Goal: Transaction & Acquisition: Book appointment/travel/reservation

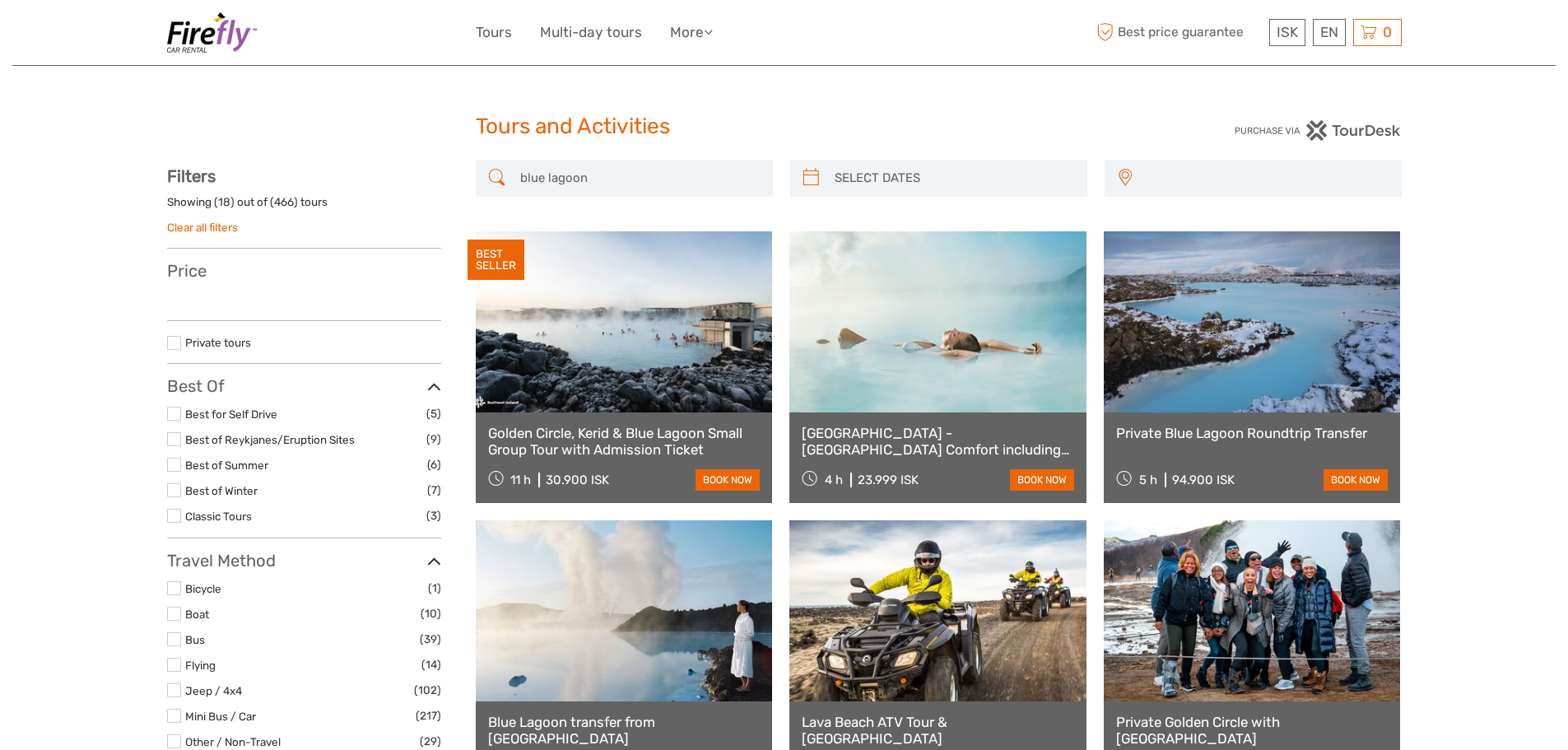
select select
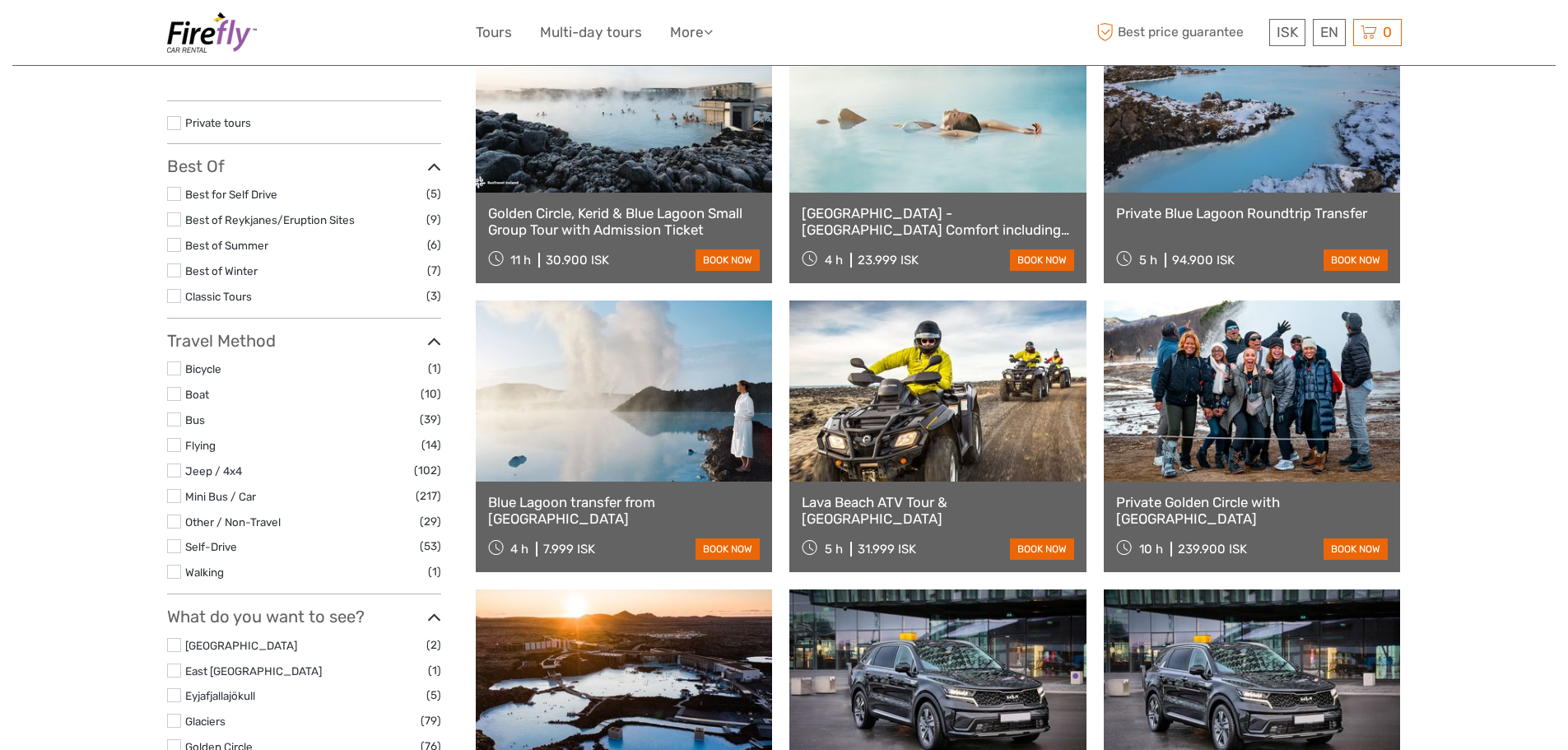
select select
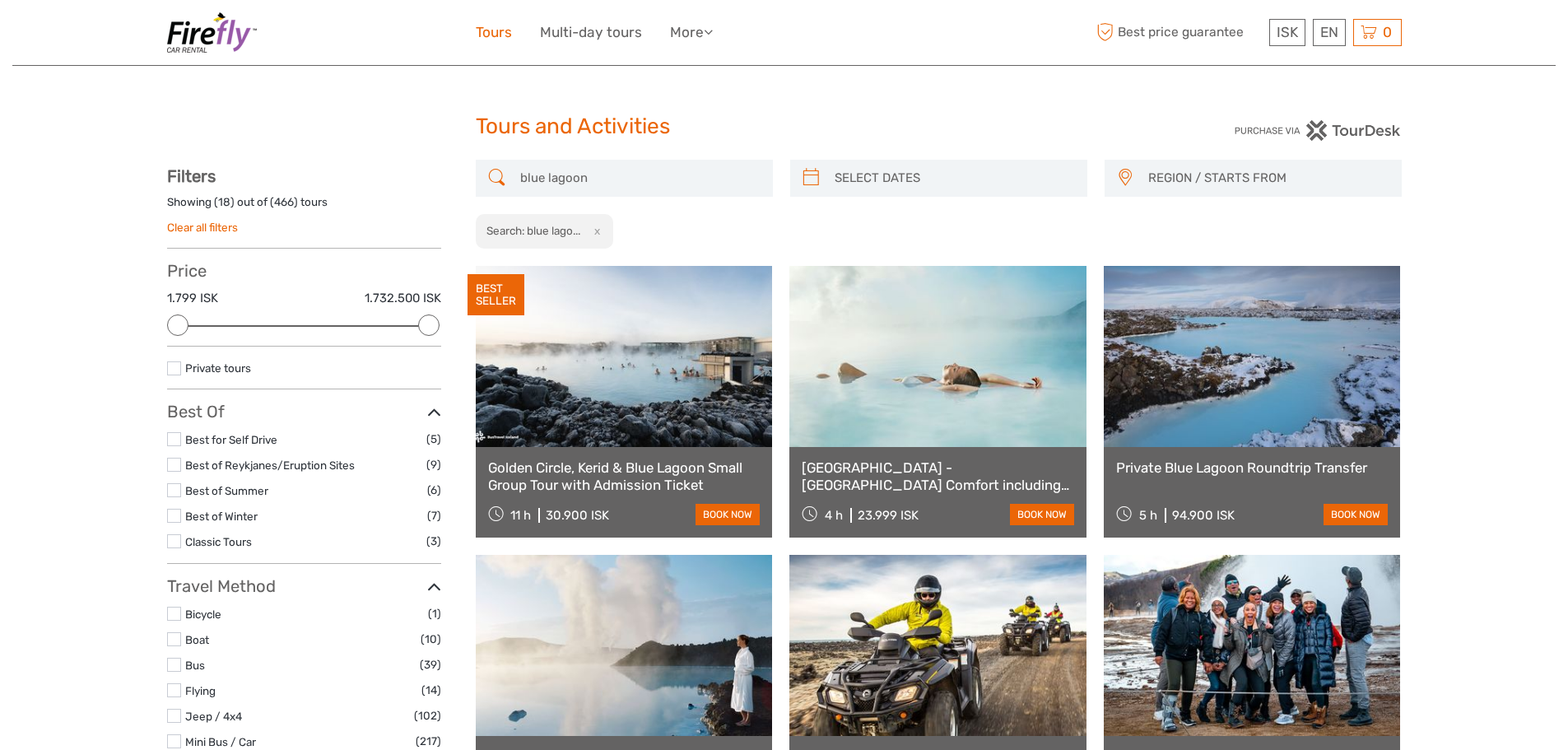
click at [501, 42] on link "Tours" at bounding box center [494, 33] width 37 height 24
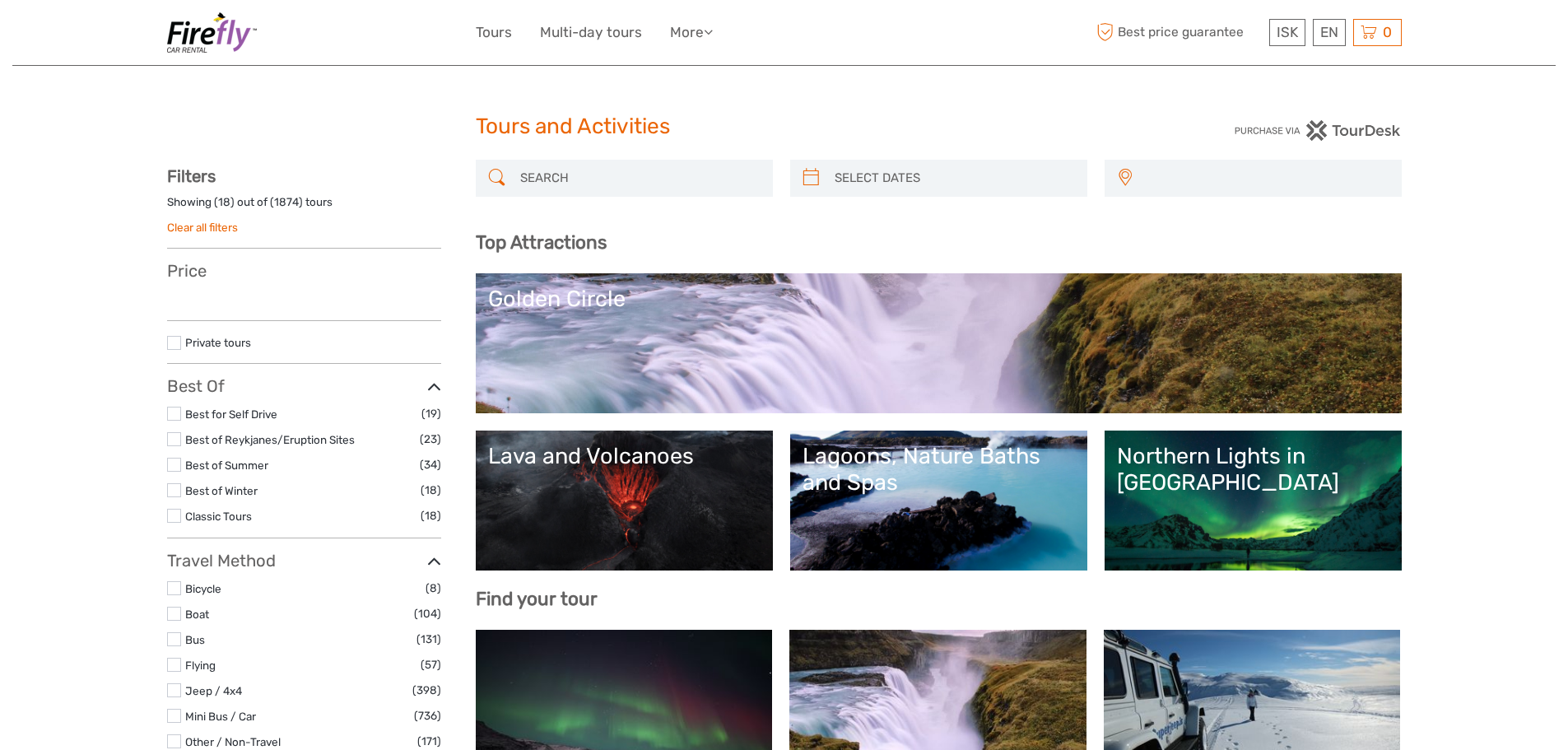
select select
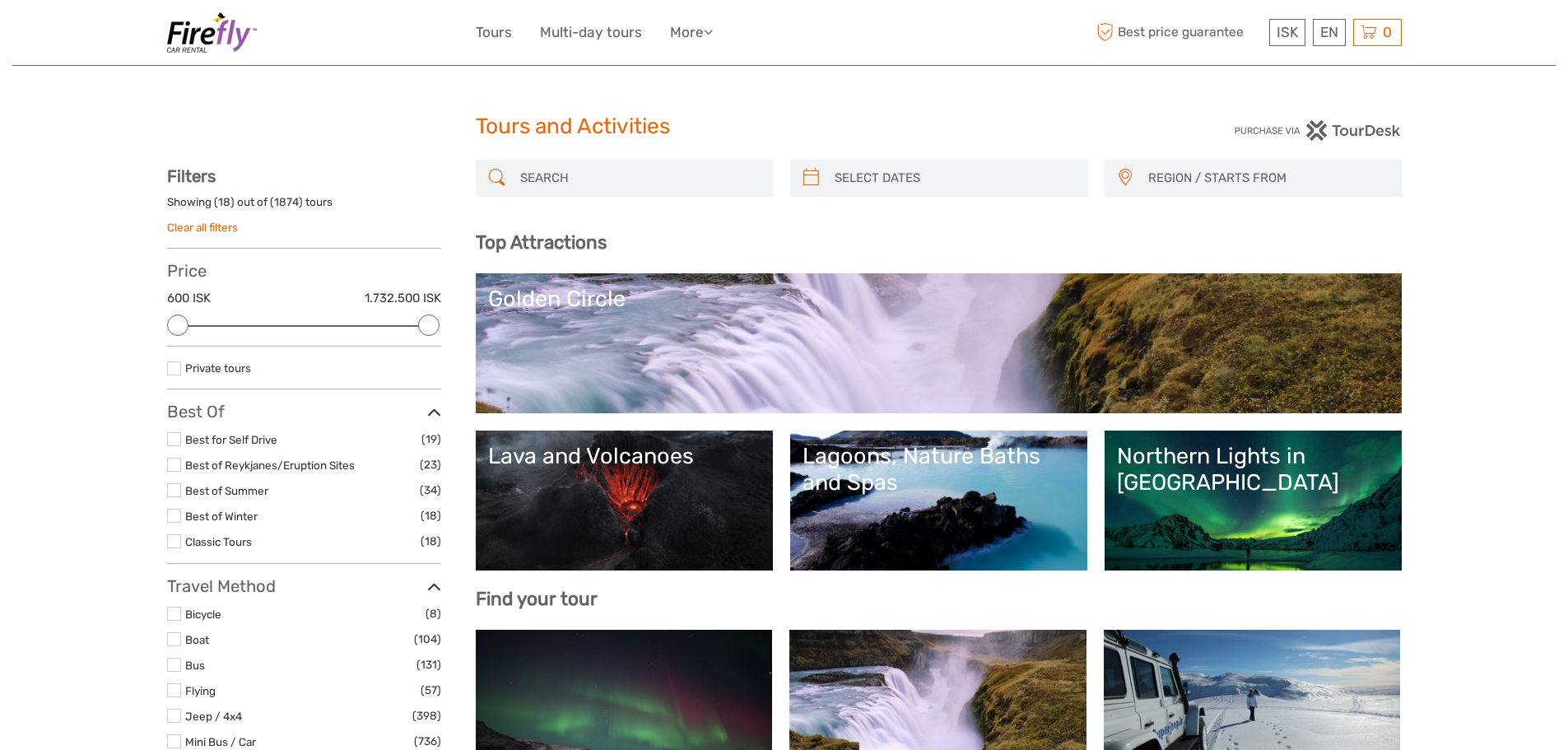
click at [1283, 503] on link "Northern Lights in [GEOGRAPHIC_DATA]" at bounding box center [1254, 500] width 273 height 116
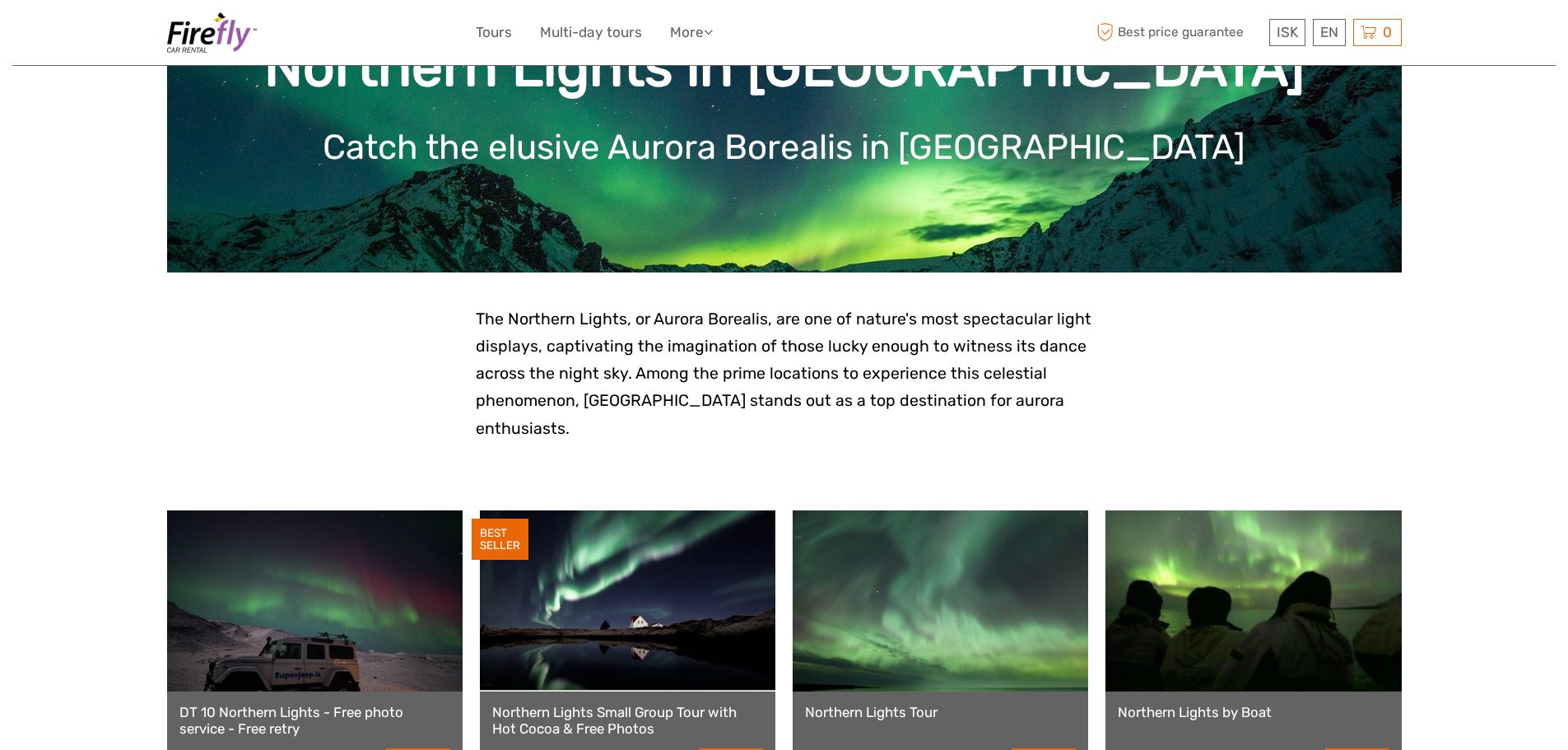
scroll to position [165, 0]
